Goal: Check status: Check status

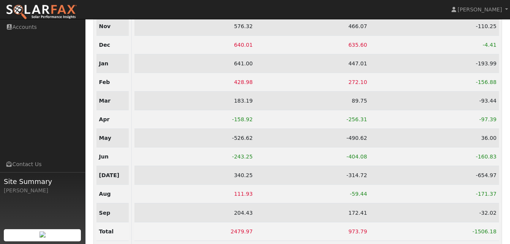
scroll to position [166, 0]
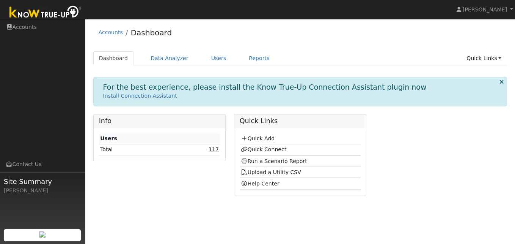
click at [214, 150] on link "117" at bounding box center [214, 149] width 10 height 6
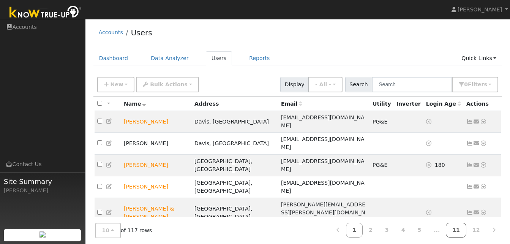
click at [462, 230] on link "11" at bounding box center [456, 229] width 20 height 15
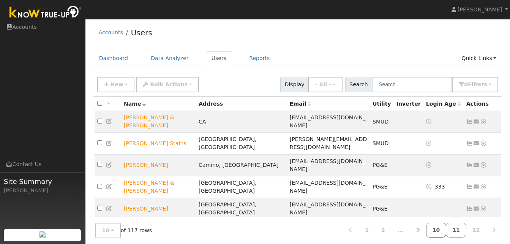
click at [443, 229] on link "10" at bounding box center [436, 229] width 20 height 15
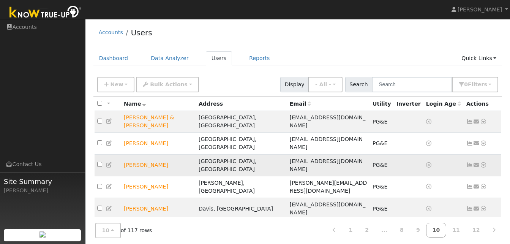
click at [482, 162] on icon at bounding box center [483, 164] width 7 height 5
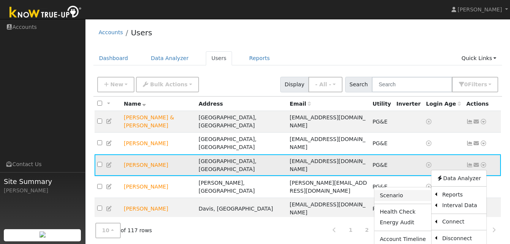
click at [401, 190] on link "Scenario" at bounding box center [402, 195] width 57 height 11
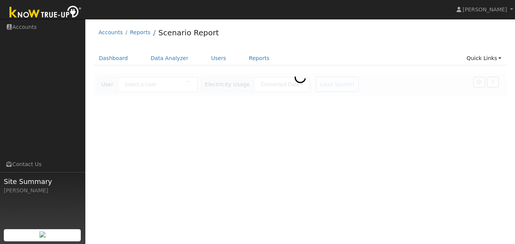
type input "[PERSON_NAME]"
